Goal: Task Accomplishment & Management: Use online tool/utility

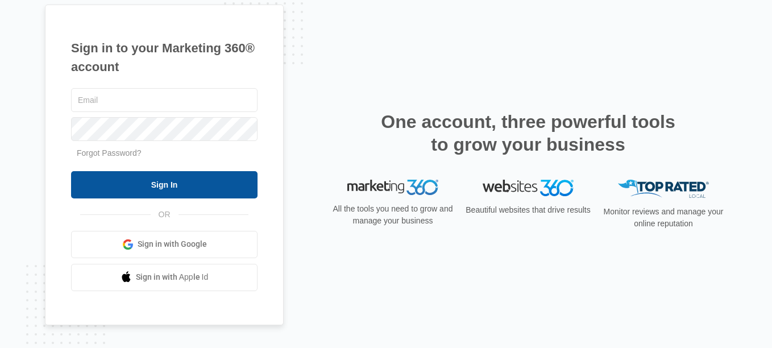
type input "[PERSON_NAME][EMAIL_ADDRESS][DOMAIN_NAME]"
click at [168, 190] on input "Sign In" at bounding box center [164, 184] width 186 height 27
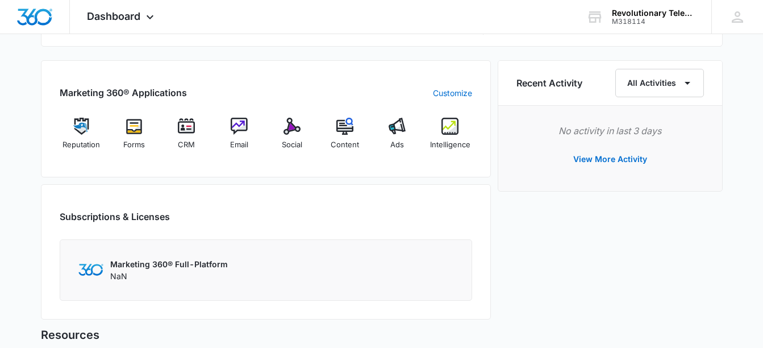
scroll to position [682, 0]
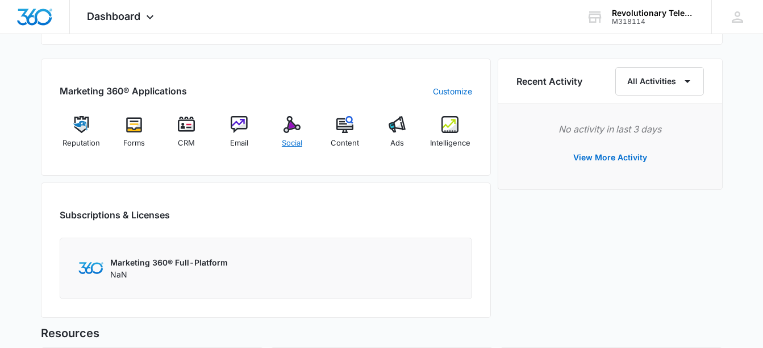
click at [294, 128] on img at bounding box center [292, 124] width 17 height 17
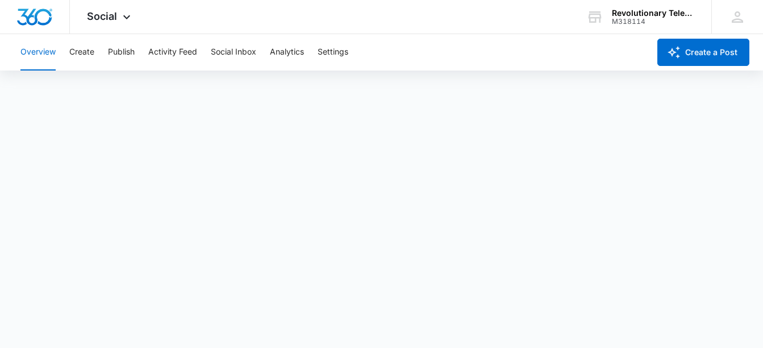
scroll to position [3, 0]
click at [84, 49] on button "Create" at bounding box center [81, 52] width 25 height 36
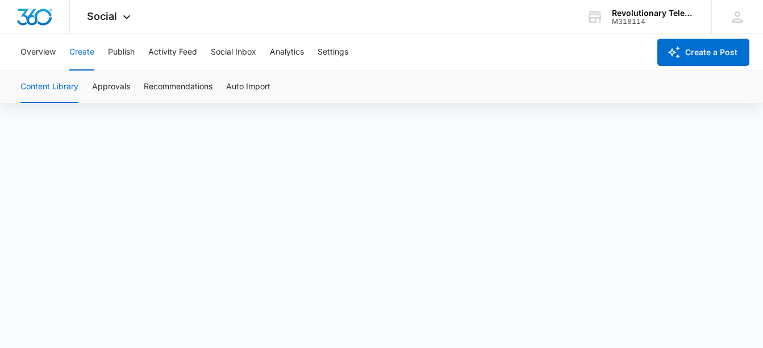
click at [84, 48] on button "Create" at bounding box center [81, 52] width 25 height 36
click at [493, 82] on div "Content Library Approvals Recommendations Auto Import" at bounding box center [382, 87] width 736 height 32
click at [118, 50] on button "Publish" at bounding box center [121, 52] width 27 height 36
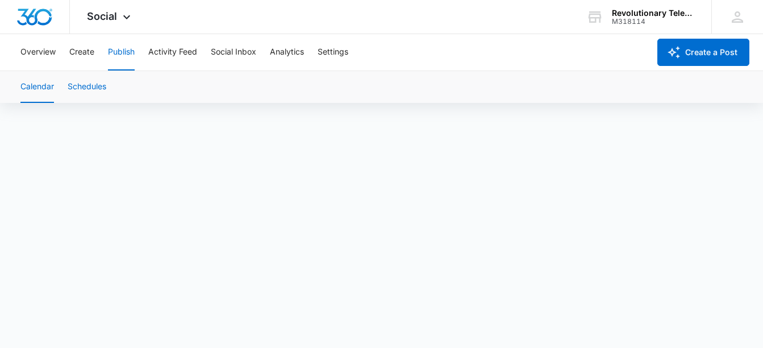
click at [95, 86] on button "Schedules" at bounding box center [87, 87] width 39 height 32
click at [81, 55] on button "Create" at bounding box center [81, 52] width 25 height 36
